Goal: Task Accomplishment & Management: Complete application form

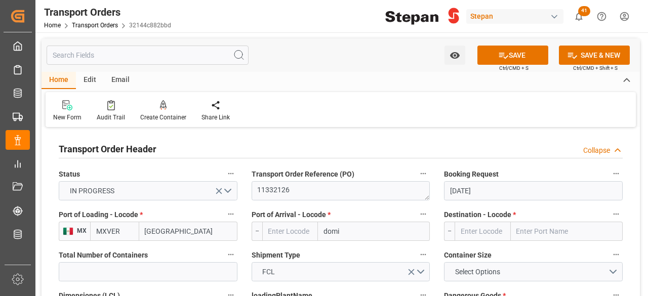
scroll to position [0, 28]
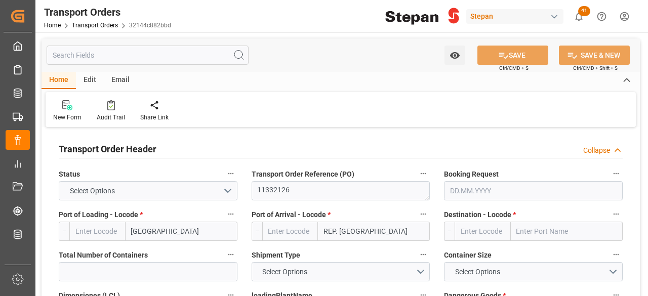
type input "MXVER"
click at [552, 16] on div "button" at bounding box center [554, 17] width 10 height 10
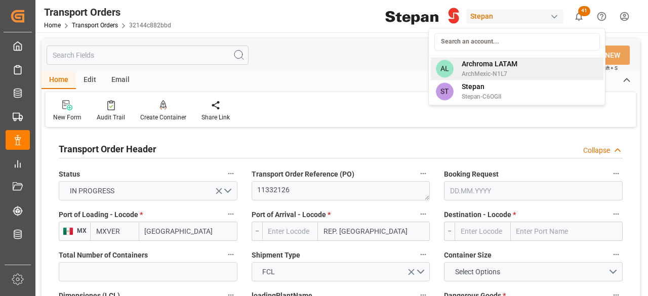
click at [498, 74] on span "ArchMexic-N1L7" at bounding box center [490, 73] width 56 height 9
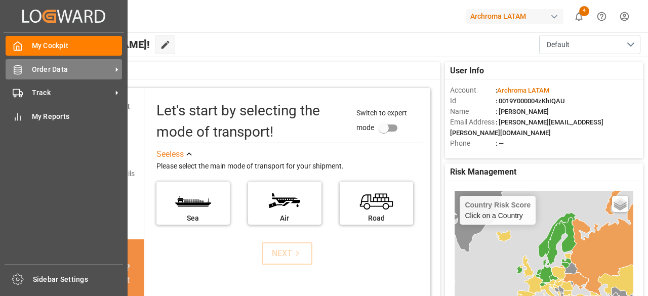
click at [56, 64] on span "Order Data" at bounding box center [72, 69] width 80 height 11
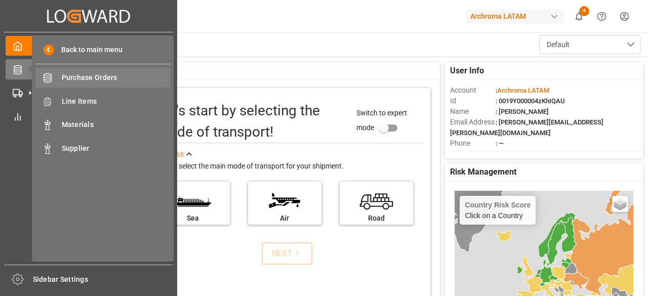
click at [110, 83] on span "Purchase Orders" at bounding box center [116, 77] width 109 height 11
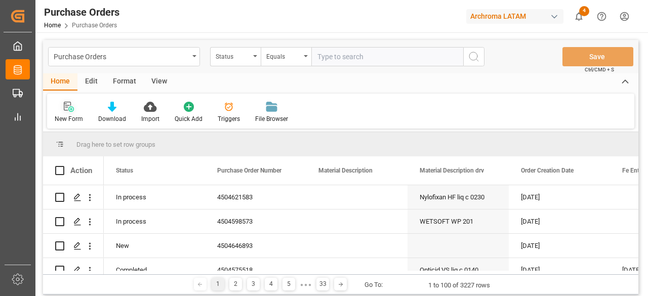
click at [70, 106] on icon at bounding box center [69, 107] width 10 height 10
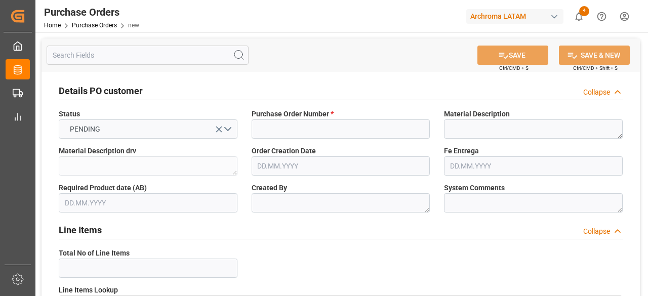
click at [319, 114] on span "Purchase Order Number *" at bounding box center [293, 114] width 82 height 11
click at [340, 126] on input at bounding box center [341, 128] width 179 height 19
paste input "4504654301"
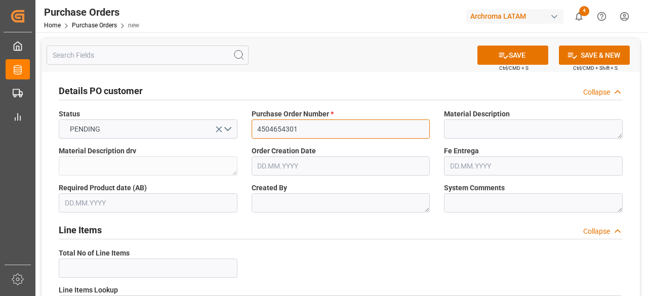
type input "4504654301"
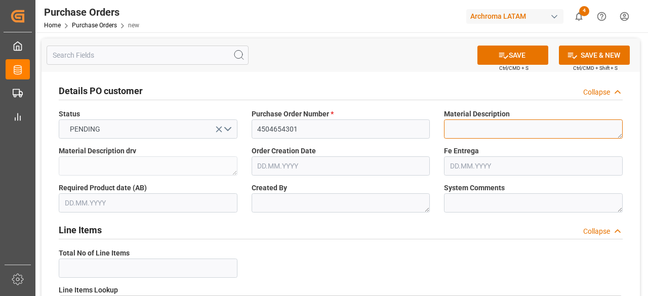
click at [543, 133] on textarea at bounding box center [533, 128] width 179 height 19
click at [295, 161] on input "text" at bounding box center [341, 165] width 179 height 19
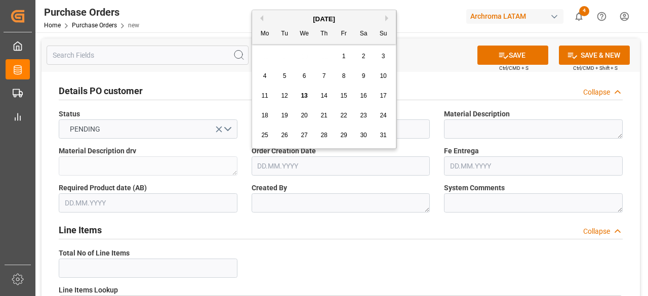
click at [297, 60] on div "28 29 30 31 1 2 3" at bounding box center [324, 57] width 138 height 20
click at [302, 96] on span "13" at bounding box center [304, 95] width 7 height 7
type input "[DATE]"
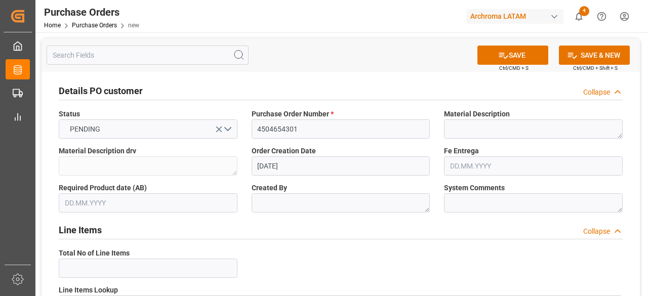
click at [159, 205] on input "text" at bounding box center [148, 202] width 179 height 19
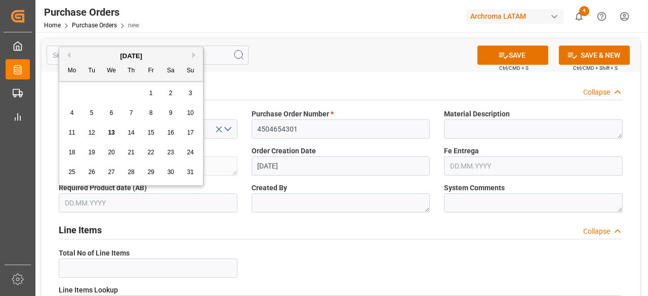
click at [89, 88] on div "28 29 30 31 1 2 3" at bounding box center [131, 94] width 138 height 20
click at [193, 52] on button "Next Month" at bounding box center [195, 55] width 6 height 6
click at [195, 56] on button "Next Month" at bounding box center [195, 55] width 6 height 6
click at [114, 132] on span "12" at bounding box center [111, 132] width 7 height 7
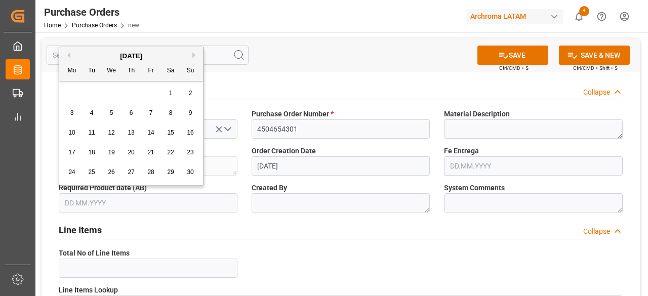
type input "[DATE]"
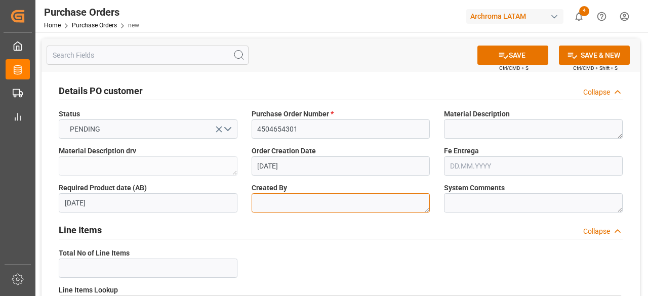
click at [337, 200] on textarea at bounding box center [341, 202] width 179 height 19
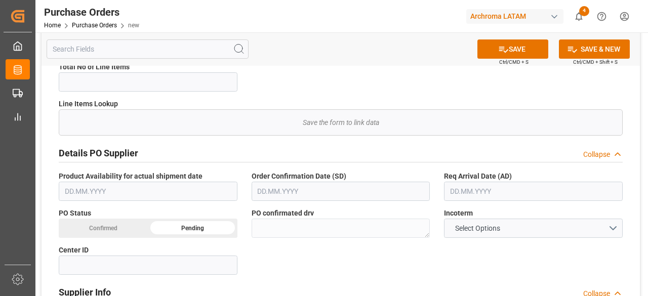
scroll to position [202, 0]
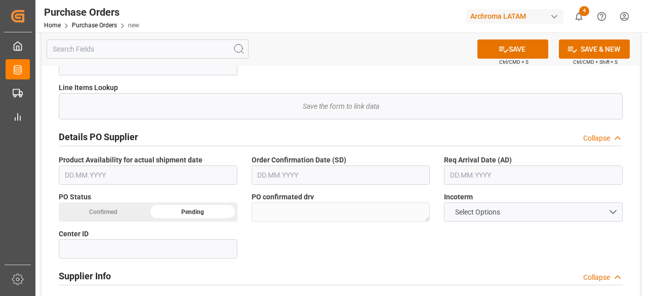
type textarea "Eve"
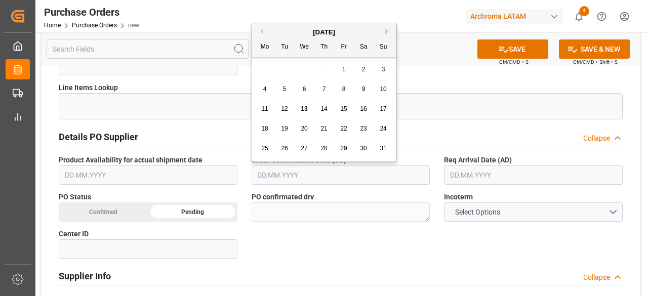
click at [322, 179] on input "text" at bounding box center [341, 175] width 179 height 19
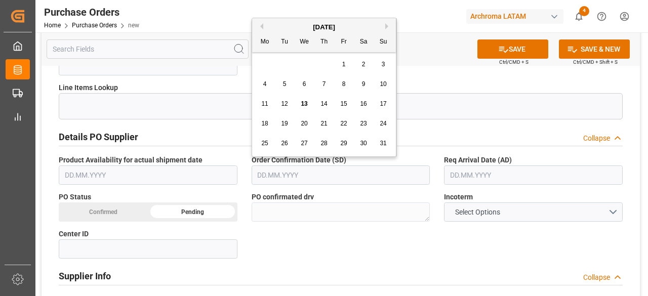
click at [314, 173] on input "text" at bounding box center [341, 175] width 179 height 19
click at [482, 175] on input "text" at bounding box center [533, 175] width 179 height 19
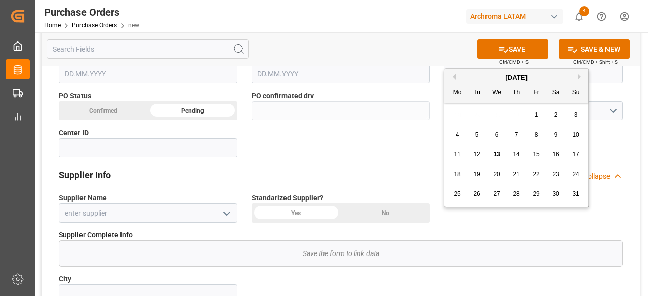
scroll to position [354, 0]
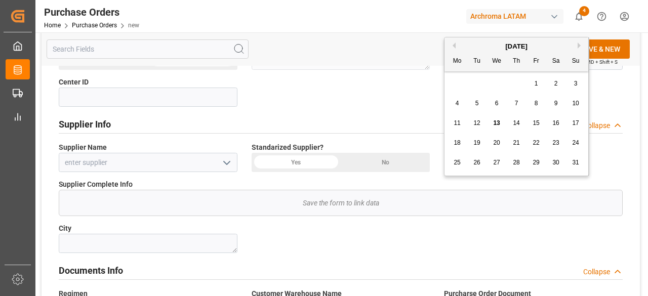
click at [223, 161] on icon "open menu" at bounding box center [227, 163] width 12 height 12
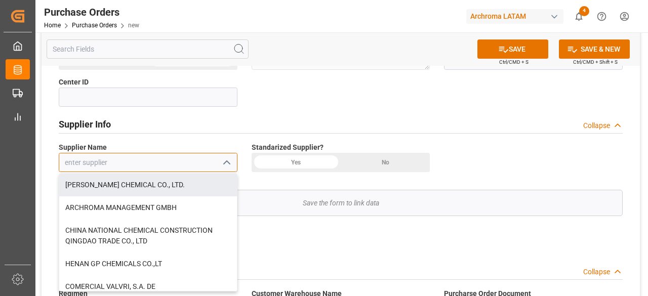
click at [157, 164] on input at bounding box center [148, 162] width 179 height 19
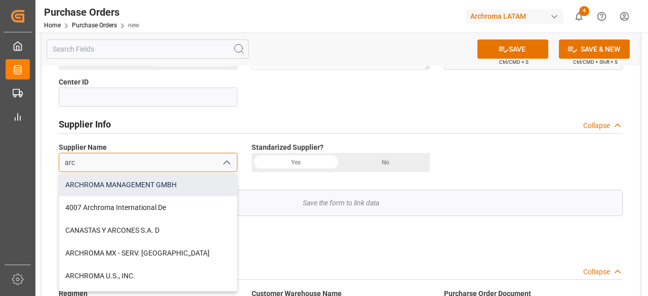
click at [160, 187] on div "ARCHROMA MANAGEMENT GMBH" at bounding box center [148, 185] width 178 height 23
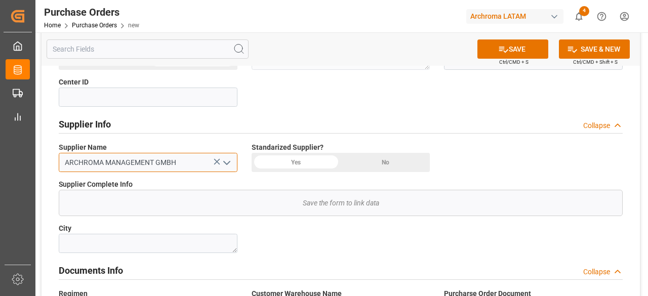
type input "ARCHROMA MANAGEMENT GMBH"
click at [148, 70] on div "Yes" at bounding box center [103, 60] width 89 height 19
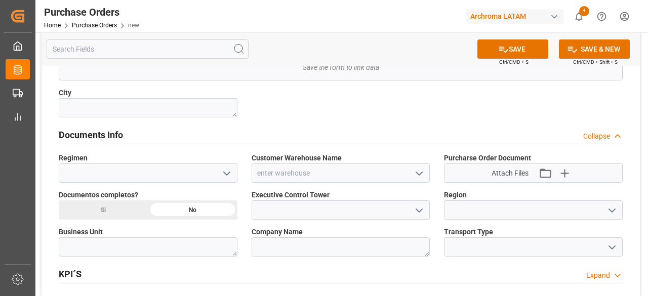
scroll to position [506, 0]
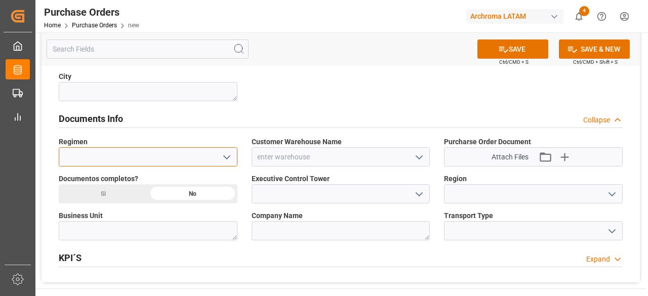
click at [233, 163] on input at bounding box center [148, 156] width 179 height 19
click at [230, 159] on icon "open menu" at bounding box center [227, 157] width 12 height 12
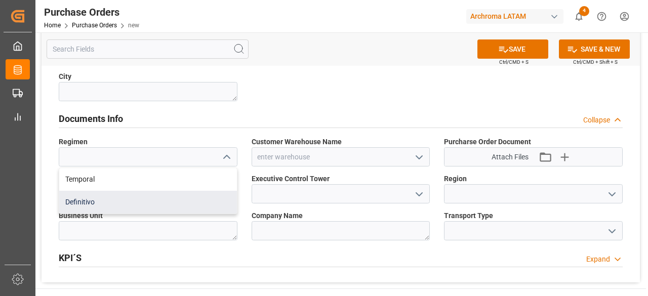
click at [97, 195] on div "Definitivo" at bounding box center [148, 202] width 178 height 23
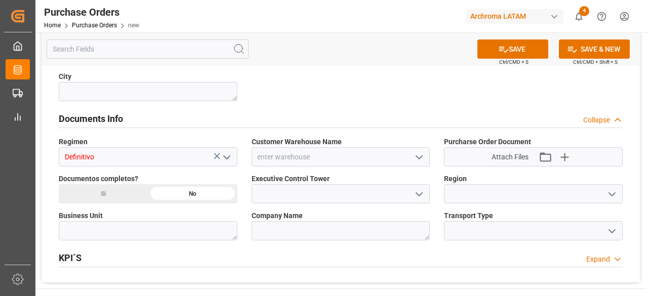
type input "Definitivo"
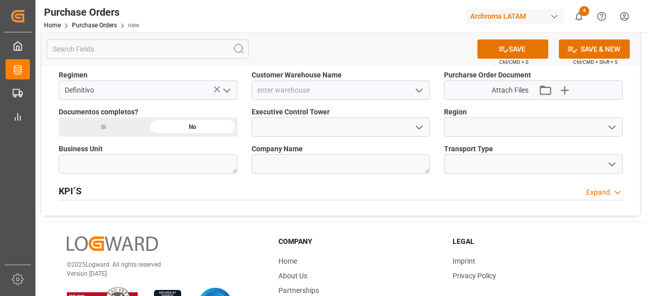
scroll to position [531, 0]
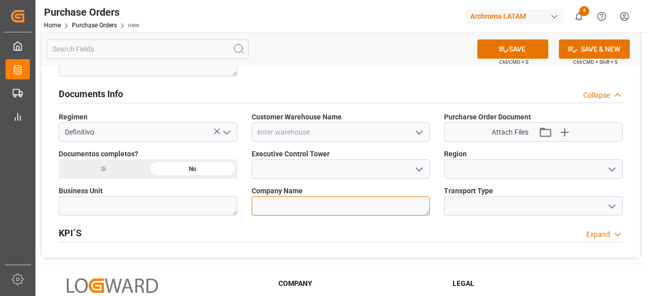
click at [298, 209] on textarea at bounding box center [341, 205] width 179 height 19
click at [419, 131] on icon "open menu" at bounding box center [419, 133] width 12 height 12
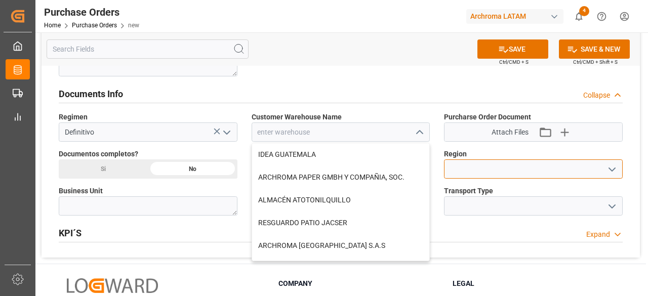
click at [553, 160] on input at bounding box center [533, 168] width 179 height 19
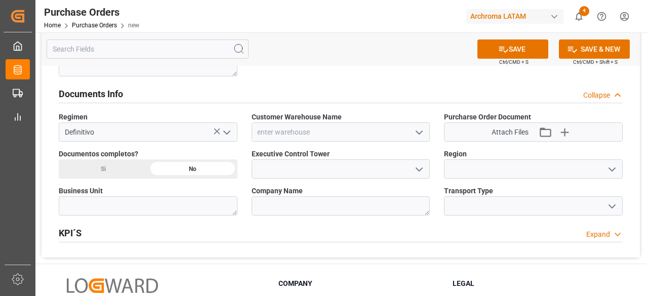
click at [618, 170] on button "open menu" at bounding box center [610, 169] width 15 height 16
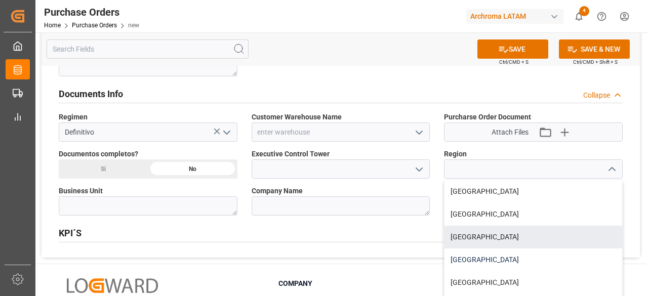
scroll to position [19, 0]
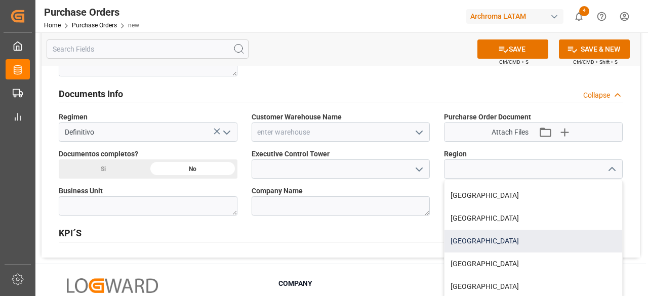
click at [489, 239] on div "[GEOGRAPHIC_DATA]" at bounding box center [533, 241] width 178 height 23
type input "[GEOGRAPHIC_DATA]"
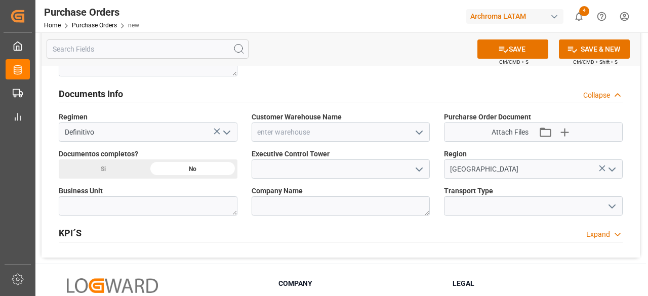
click at [417, 169] on icon "open menu" at bounding box center [419, 170] width 12 height 12
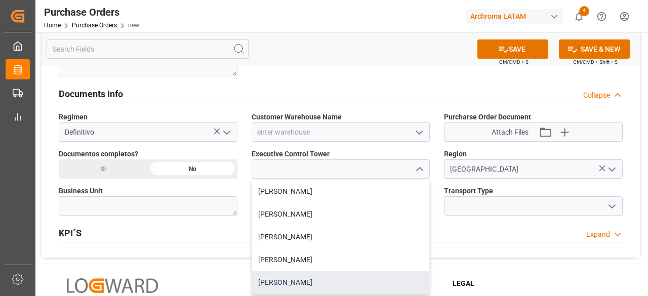
click at [314, 275] on div "[PERSON_NAME]" at bounding box center [341, 282] width 178 height 23
type input "[PERSON_NAME]"
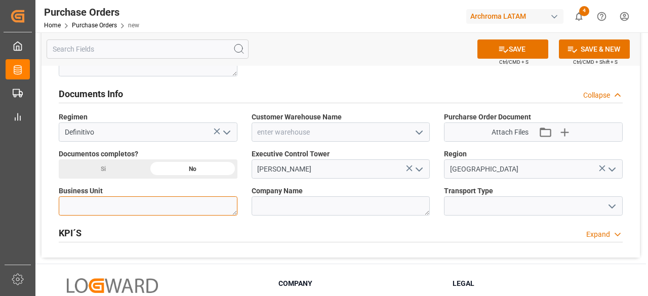
click at [169, 205] on textarea at bounding box center [148, 205] width 179 height 19
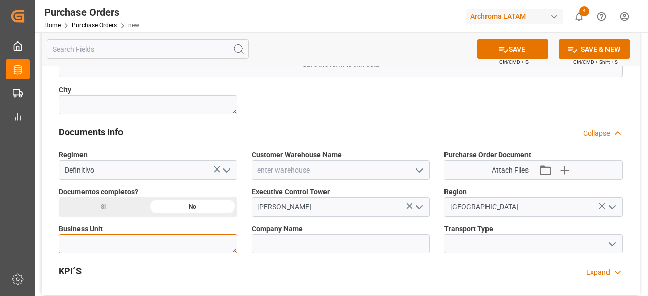
scroll to position [506, 0]
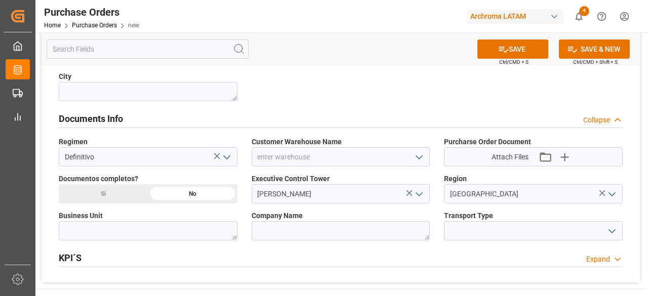
click at [420, 154] on icon "open menu" at bounding box center [419, 157] width 12 height 12
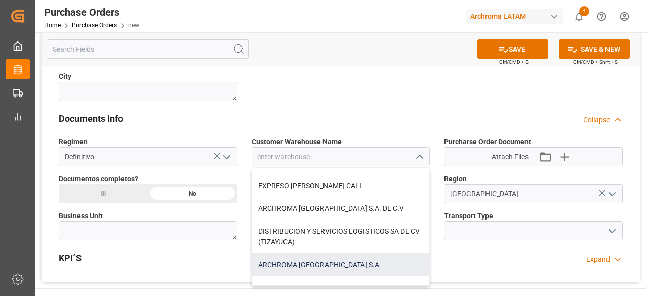
scroll to position [202, 0]
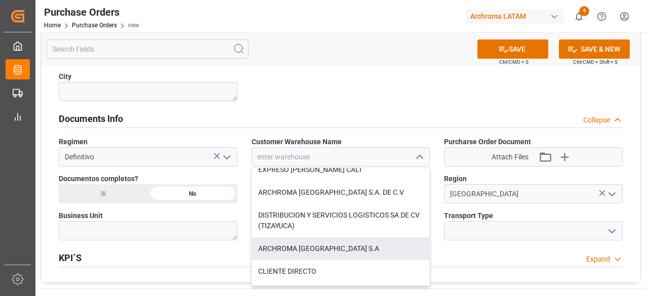
click at [189, 251] on div "KPI´S Expand" at bounding box center [341, 257] width 564 height 19
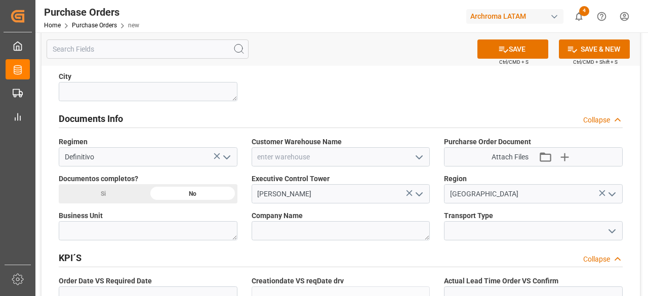
click at [170, 259] on div "KPI´S Collapse" at bounding box center [341, 257] width 564 height 19
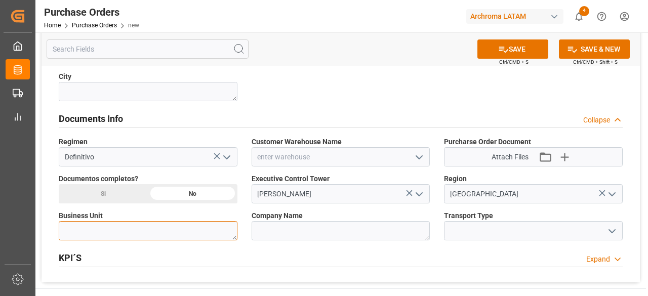
click at [180, 230] on textarea at bounding box center [148, 230] width 179 height 19
type textarea "2001"
drag, startPoint x: 94, startPoint y: 230, endPoint x: 61, endPoint y: 222, distance: 33.9
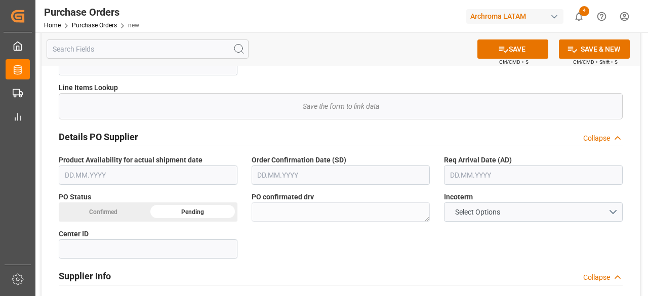
type textarea "PT"
click at [207, 246] on input at bounding box center [148, 248] width 179 height 19
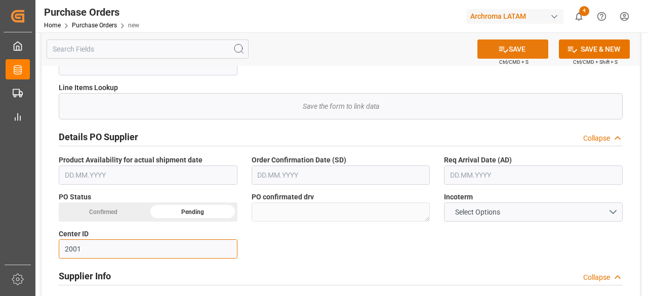
type input "2001"
click at [531, 49] on button "SAVE" at bounding box center [512, 48] width 71 height 19
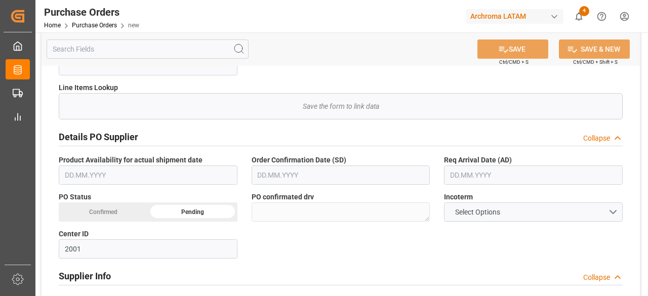
type textarea "No Line Item Found"
type textarea "Pending"
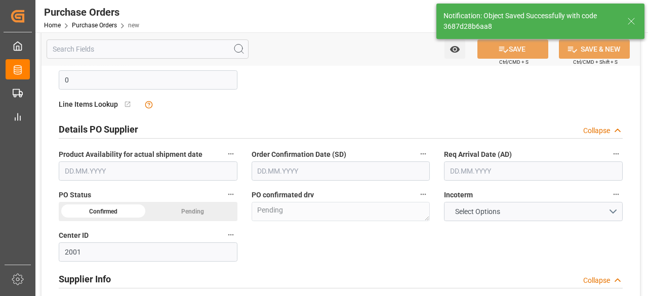
type input "0"
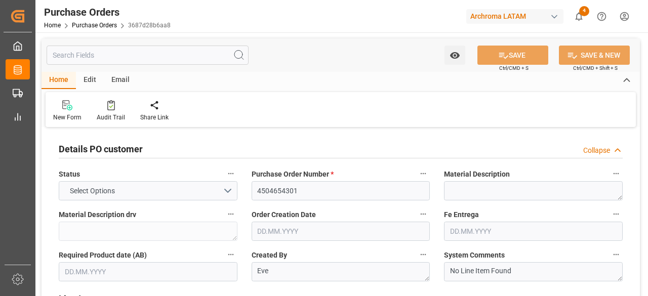
type input "0"
type input "[DATE]"
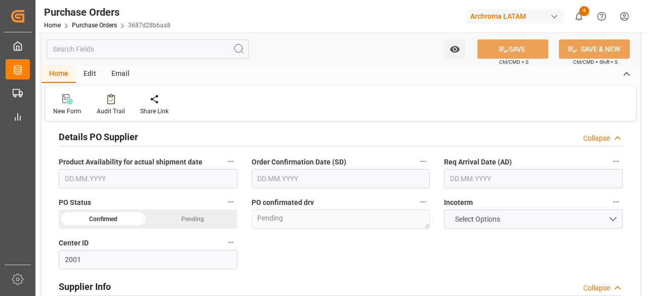
scroll to position [354, 0]
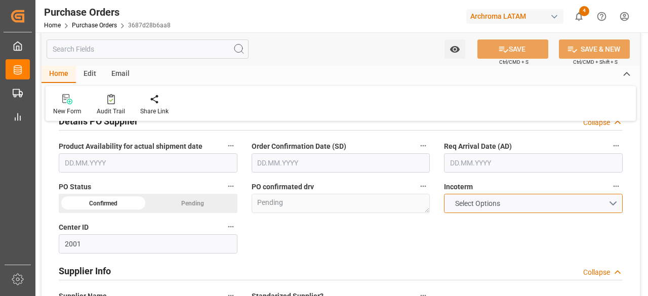
click at [617, 202] on button "Select Options" at bounding box center [533, 203] width 179 height 19
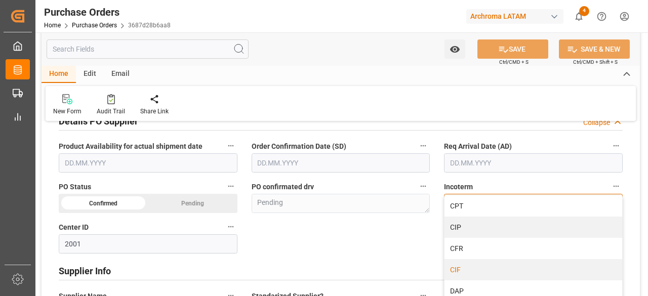
scroll to position [101, 0]
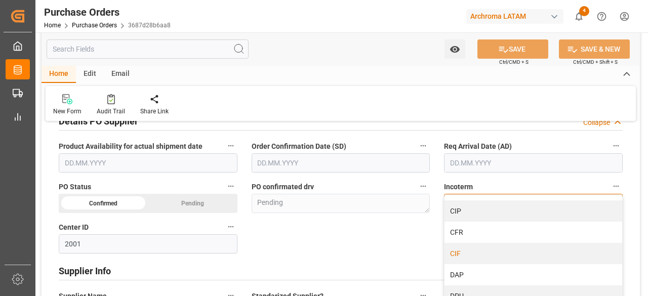
click at [488, 252] on div "CIF" at bounding box center [533, 253] width 178 height 21
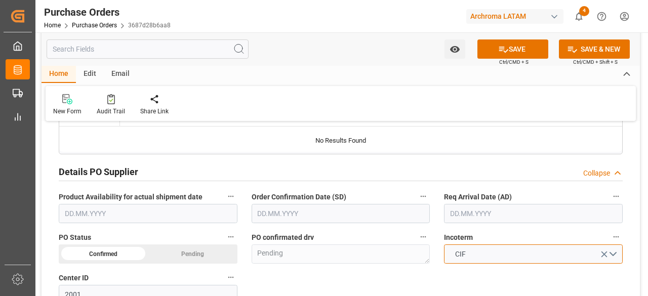
scroll to position [0, 0]
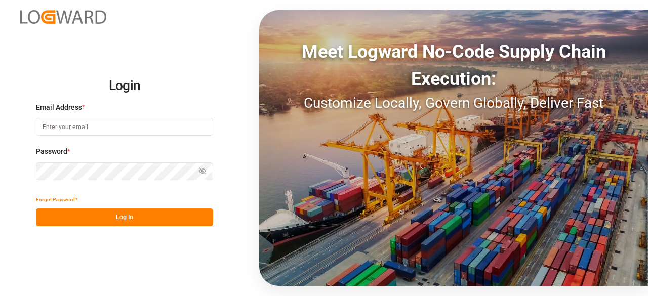
type input "dalia.gutierrez@leschaco.com"
click at [141, 220] on button "Log In" at bounding box center [124, 218] width 177 height 18
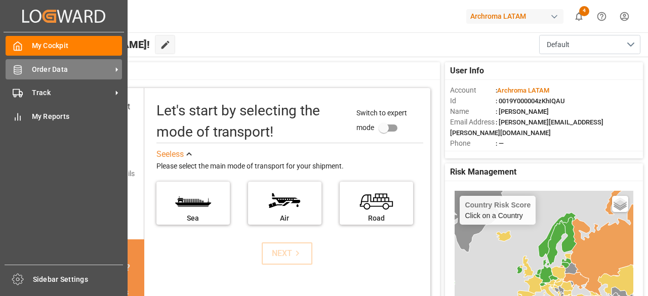
click at [19, 71] on icon at bounding box center [18, 70] width 10 height 10
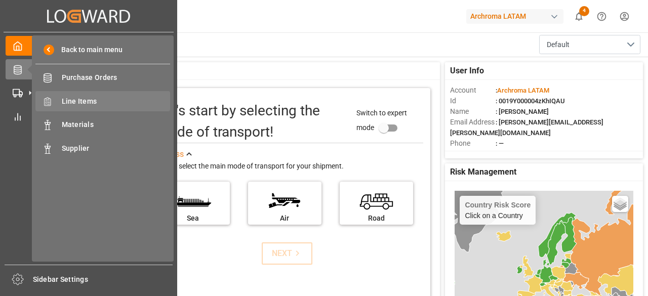
click at [64, 100] on span "Line Items" at bounding box center [116, 101] width 109 height 11
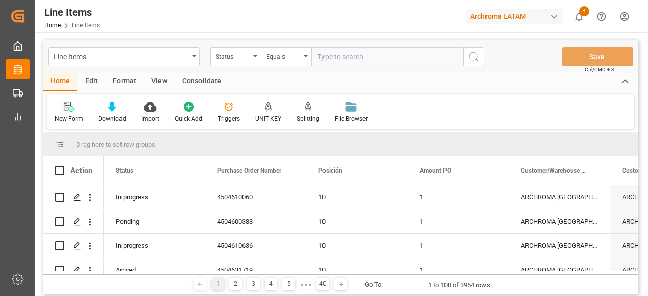
click at [69, 107] on icon at bounding box center [69, 107] width 10 height 10
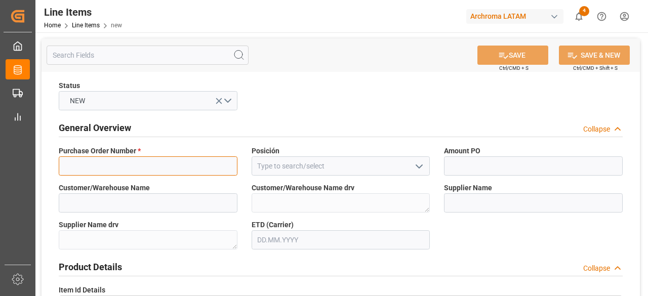
click at [153, 170] on input at bounding box center [148, 165] width 179 height 19
paste input "4504654301"
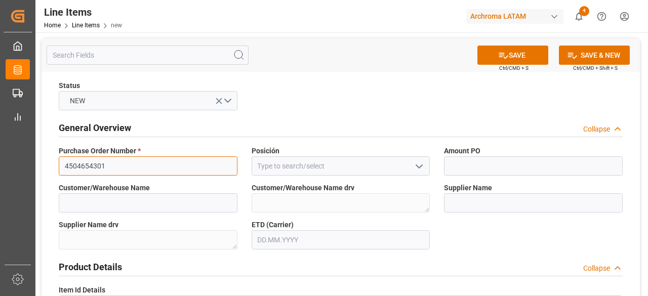
type input "4504654301"
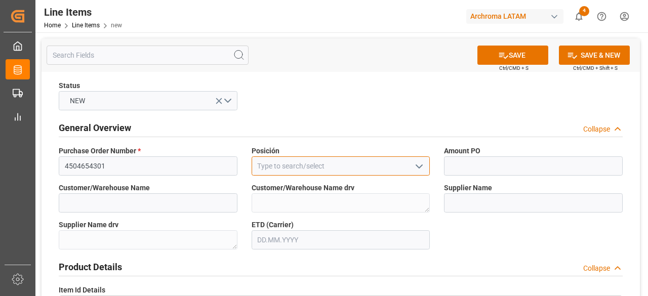
click at [279, 166] on input at bounding box center [341, 165] width 179 height 19
click at [419, 167] on polyline "open menu" at bounding box center [419, 166] width 6 height 3
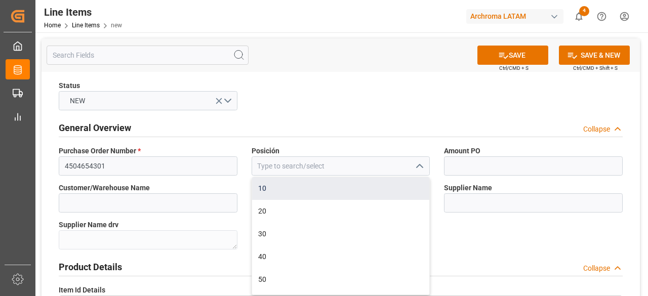
click at [307, 184] on div "10" at bounding box center [341, 188] width 178 height 23
type input "10"
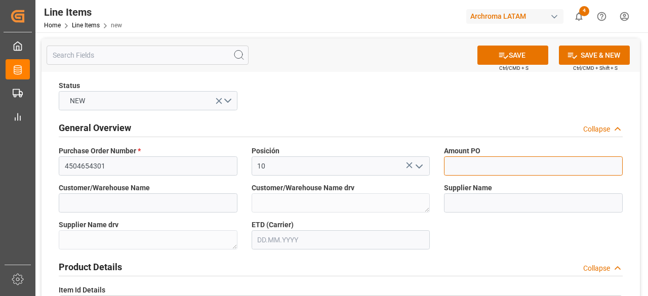
click at [481, 161] on input "text" at bounding box center [533, 165] width 179 height 19
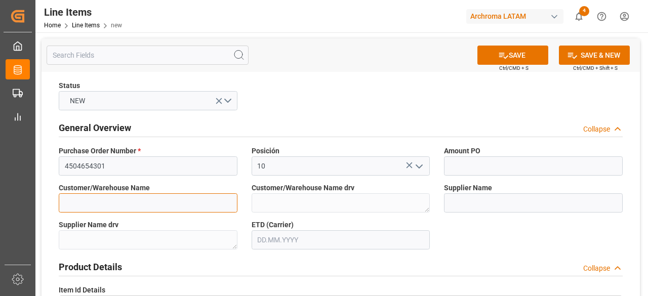
click at [181, 208] on input at bounding box center [148, 202] width 179 height 19
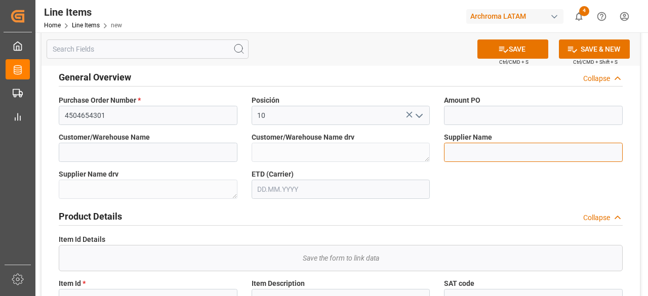
click at [490, 157] on input at bounding box center [533, 152] width 179 height 19
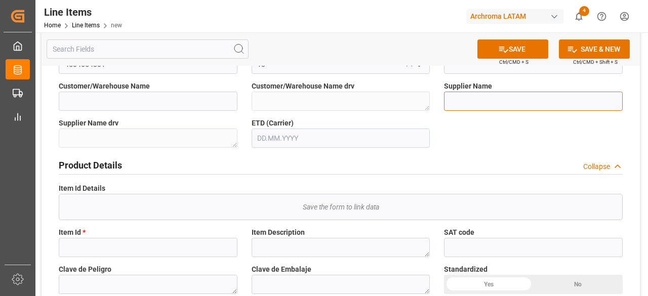
scroll to position [152, 0]
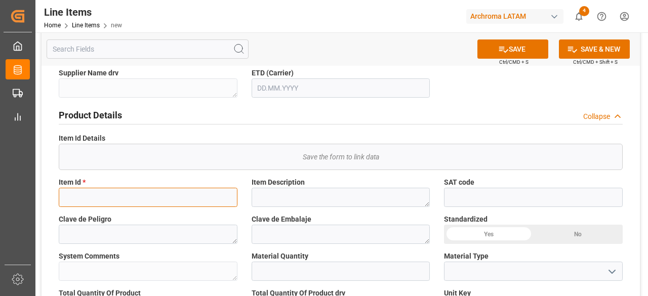
click at [177, 197] on input at bounding box center [148, 197] width 179 height 19
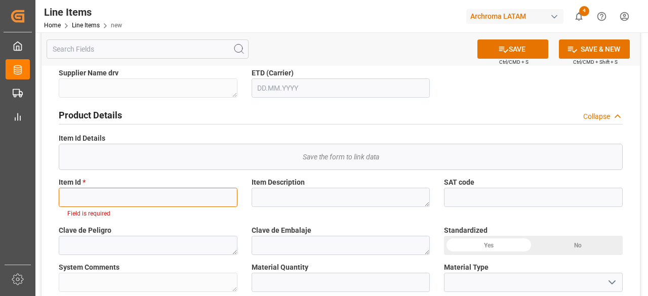
click at [133, 190] on input at bounding box center [148, 197] width 179 height 19
paste input "26428710763"
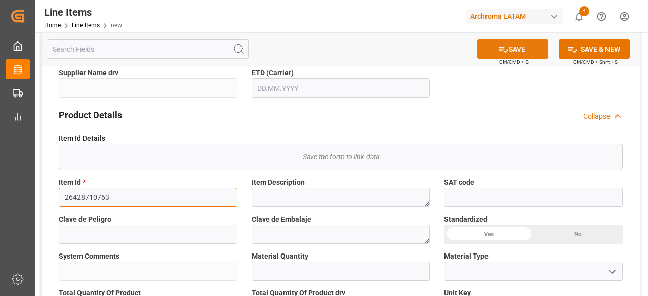
type input "26428710763"
click at [520, 45] on button "SAVE" at bounding box center [512, 48] width 71 height 19
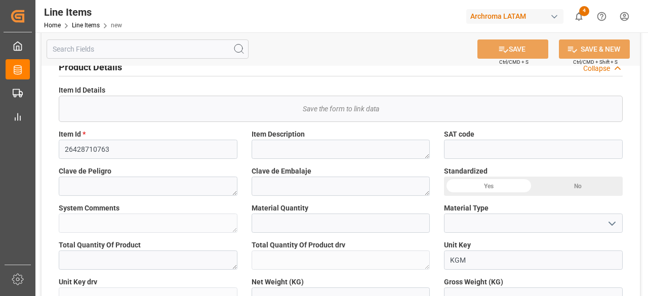
scroll to position [202, 0]
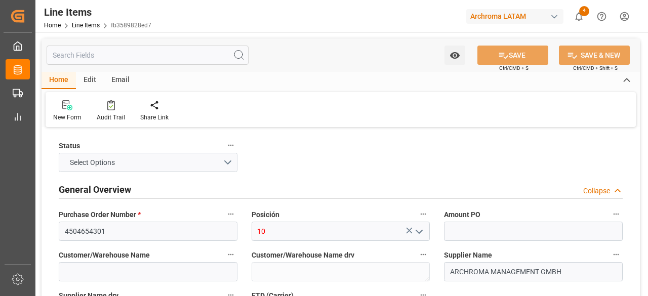
type input "320414"
type input "[DATE] 14:41"
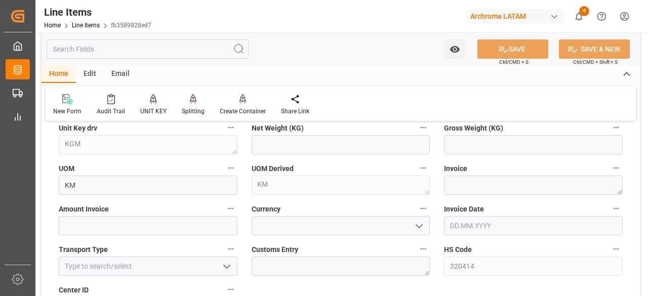
scroll to position [456, 0]
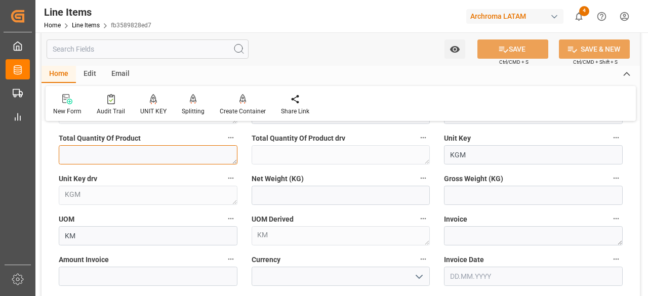
click at [199, 154] on textarea at bounding box center [148, 154] width 179 height 19
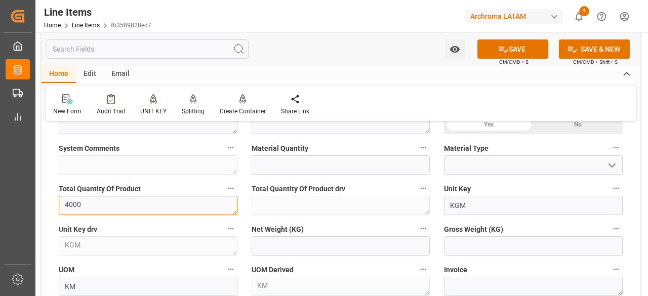
type textarea "4000"
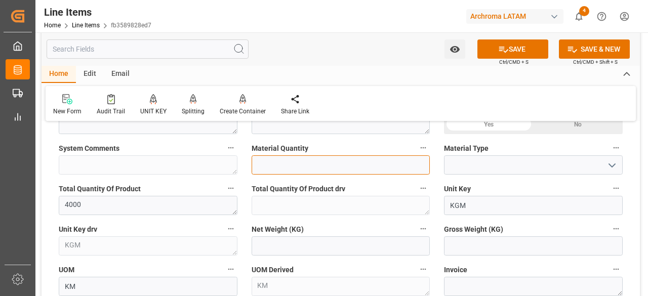
click at [381, 168] on input "text" at bounding box center [341, 164] width 179 height 19
type input "4000"
drag, startPoint x: 604, startPoint y: 163, endPoint x: 613, endPoint y: 169, distance: 10.3
click at [613, 169] on icon "open menu" at bounding box center [612, 165] width 12 height 12
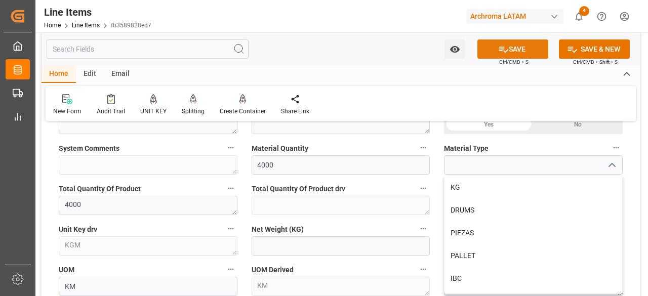
click at [530, 51] on button "SAVE" at bounding box center [512, 48] width 71 height 19
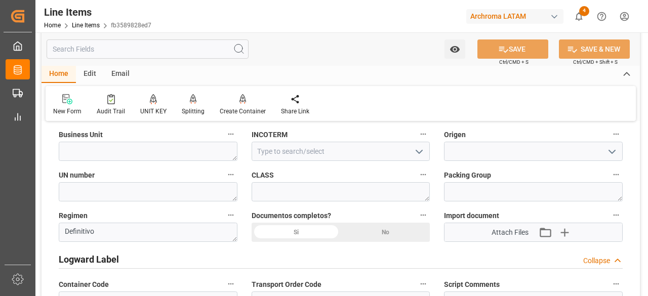
type textarea "4000"
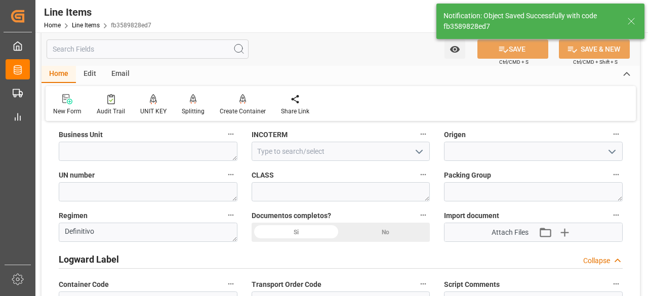
type input "13.08.2025 14:42"
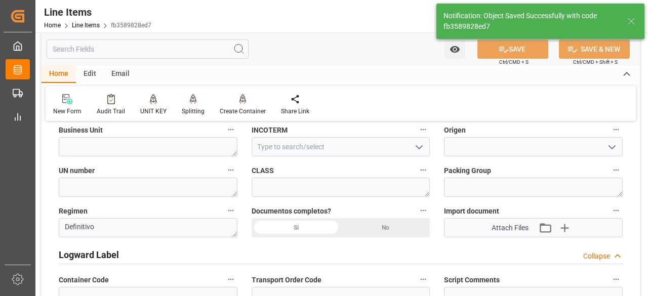
scroll to position [759, 0]
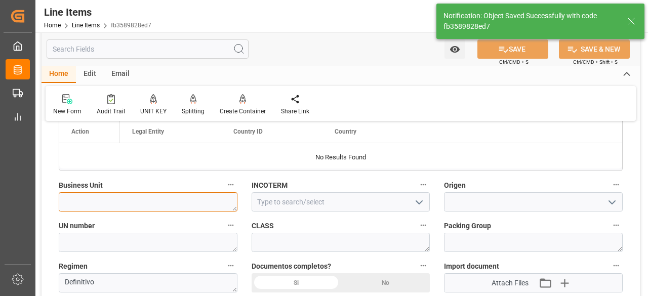
click at [195, 207] on textarea at bounding box center [148, 201] width 179 height 19
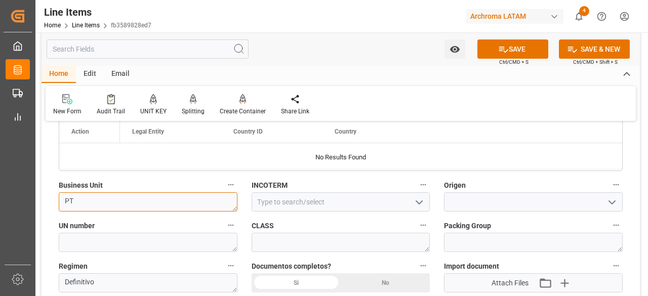
type textarea "PT"
click at [420, 202] on polyline "open menu" at bounding box center [419, 202] width 6 height 3
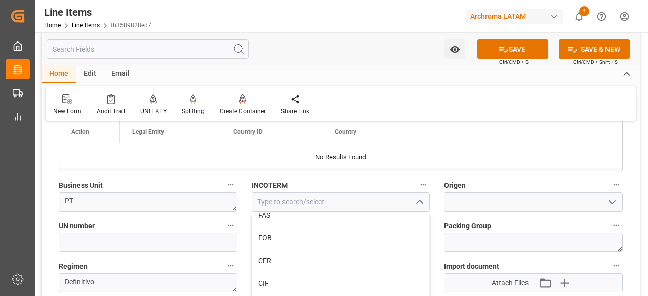
scroll to position [101, 0]
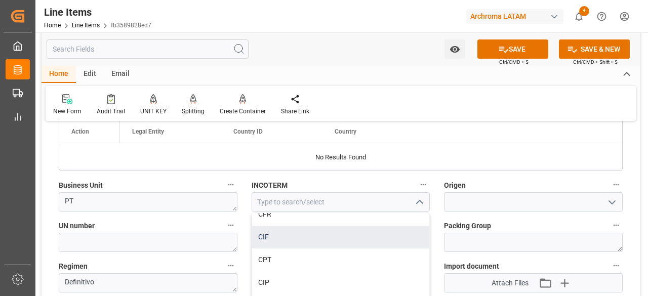
click at [306, 240] on div "CIF" at bounding box center [341, 237] width 178 height 23
type input "CIF"
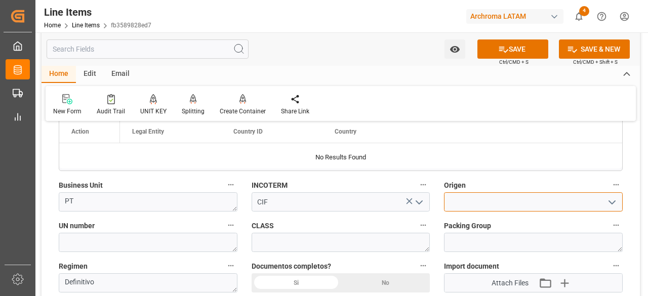
click at [545, 204] on input at bounding box center [533, 201] width 179 height 19
click at [611, 200] on icon "open menu" at bounding box center [612, 202] width 12 height 12
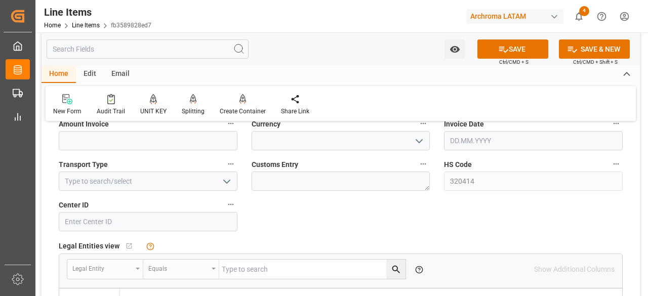
scroll to position [607, 0]
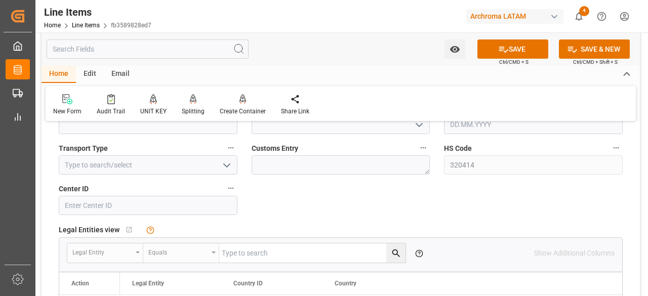
click at [229, 167] on icon "open menu" at bounding box center [227, 165] width 12 height 12
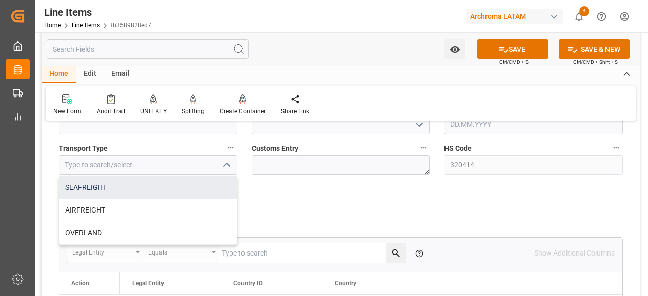
click at [198, 185] on div "SEAFREIGHT" at bounding box center [148, 187] width 178 height 23
type input "SEAFREIGHT"
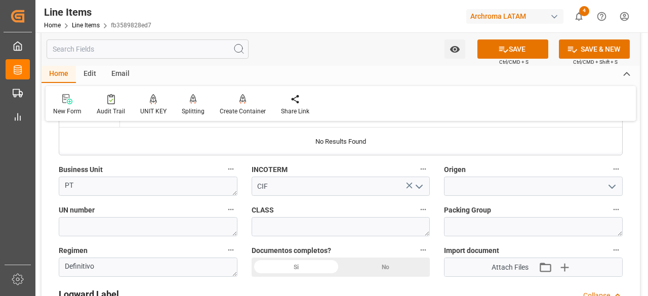
scroll to position [759, 0]
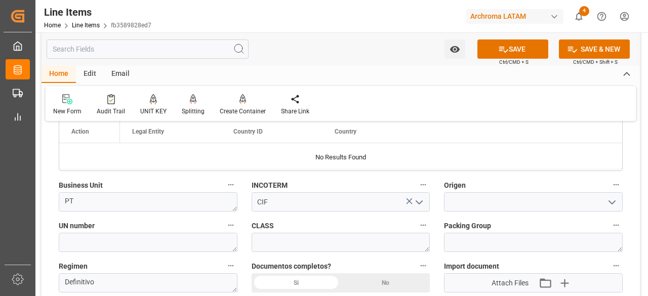
click at [613, 196] on icon "open menu" at bounding box center [612, 202] width 12 height 12
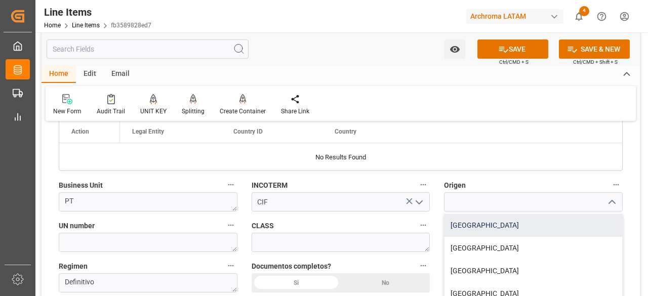
scroll to position [152, 0]
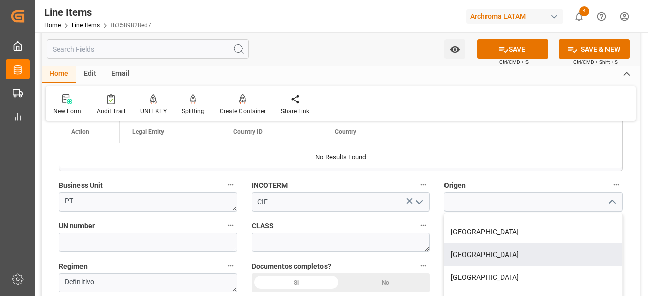
click at [310, 220] on label "CLASS" at bounding box center [341, 226] width 179 height 14
click at [417, 220] on button "CLASS" at bounding box center [423, 225] width 13 height 13
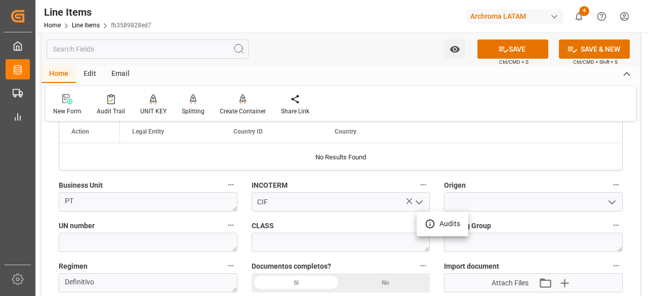
click at [176, 223] on div at bounding box center [324, 148] width 648 height 296
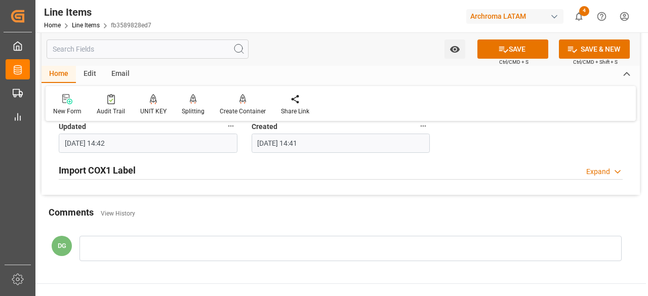
scroll to position [1012, 0]
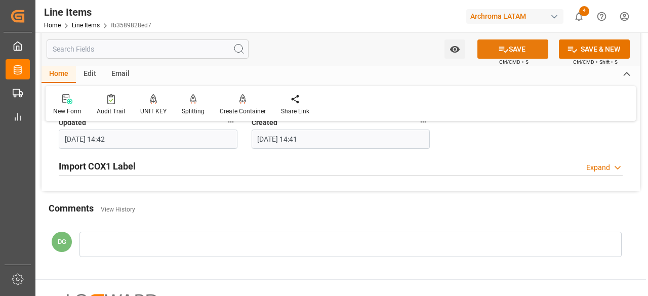
click at [515, 47] on button "SAVE" at bounding box center [512, 48] width 71 height 19
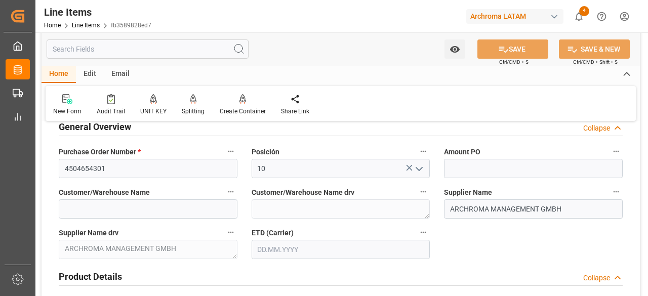
scroll to position [0, 0]
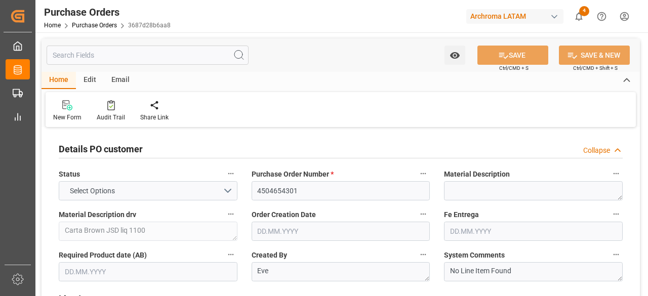
type input "1"
type input "[DATE]"
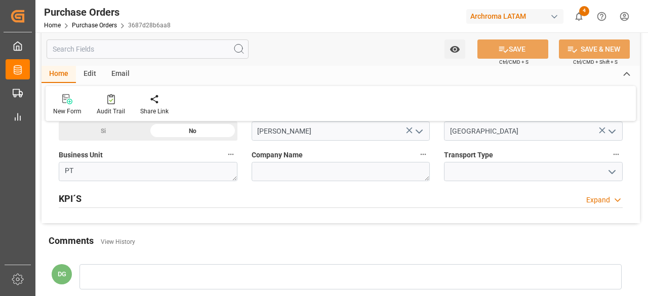
scroll to position [810, 0]
